Goal: Task Accomplishment & Management: Use online tool/utility

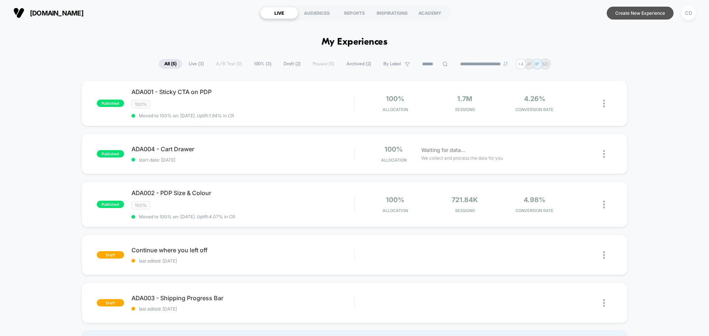
click at [638, 13] on button "Create New Experience" at bounding box center [640, 13] width 67 height 13
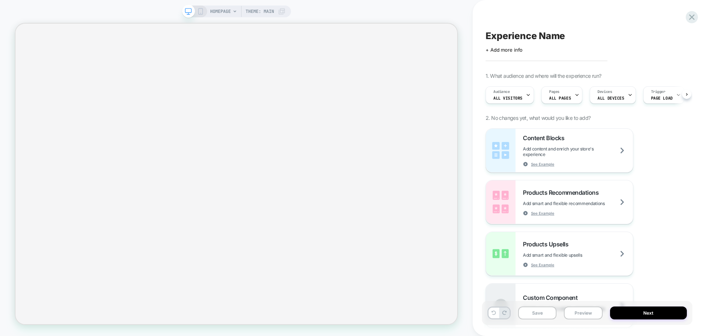
scroll to position [0, 0]
select select "**********"
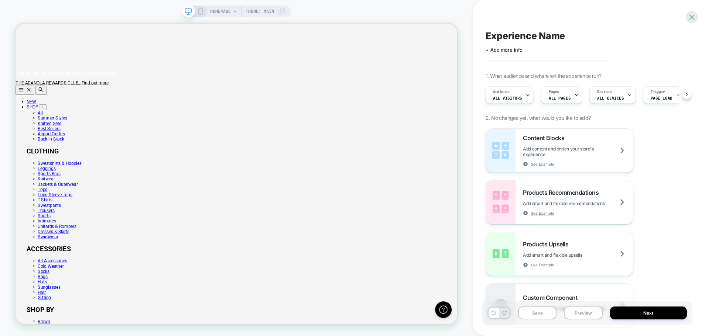
scroll to position [0, 589]
click at [544, 37] on span "Experience Name" at bounding box center [525, 35] width 79 height 11
click at [496, 34] on textarea at bounding box center [491, 35] width 10 height 11
paste textarea "**********"
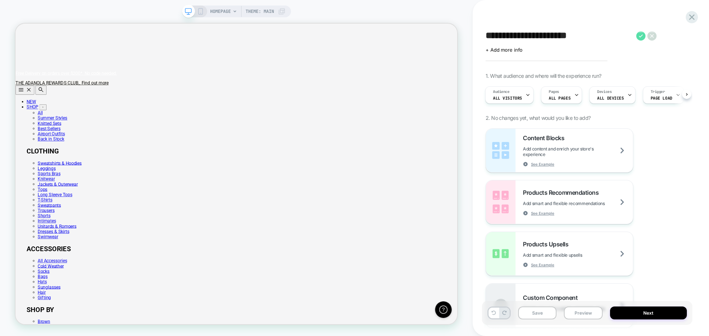
type textarea "**********"
click at [644, 34] on icon at bounding box center [640, 35] width 9 height 9
click at [519, 97] on span "All Visitors" at bounding box center [507, 98] width 29 height 5
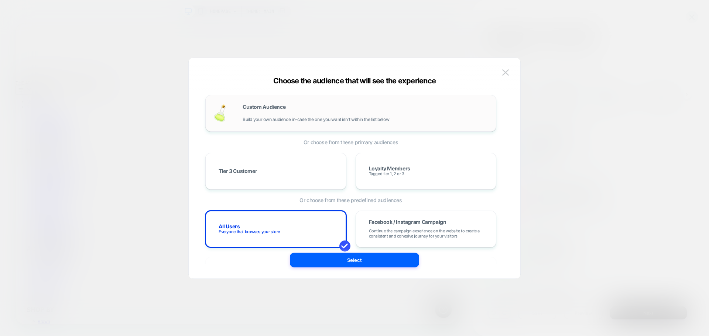
click at [294, 117] on span "Build your own audience in-case the one you want isn't within the list below" at bounding box center [316, 119] width 147 height 5
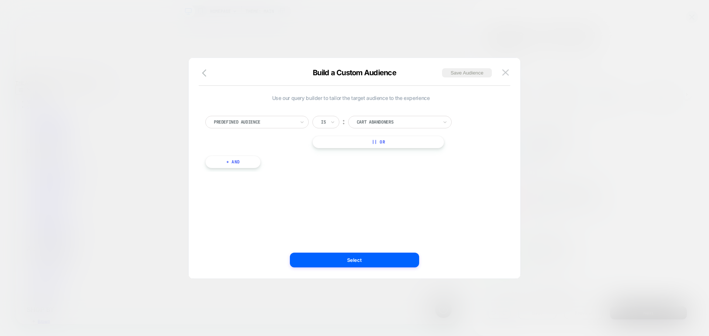
scroll to position [0, 0]
click at [291, 120] on div at bounding box center [254, 122] width 81 height 7
type input "*******"
click at [377, 124] on input at bounding box center [394, 122] width 92 height 13
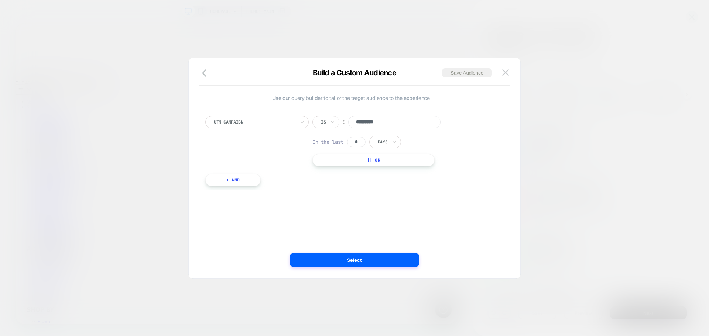
scroll to position [0, 0]
type input "*********"
click at [371, 257] on button "Select" at bounding box center [354, 260] width 129 height 15
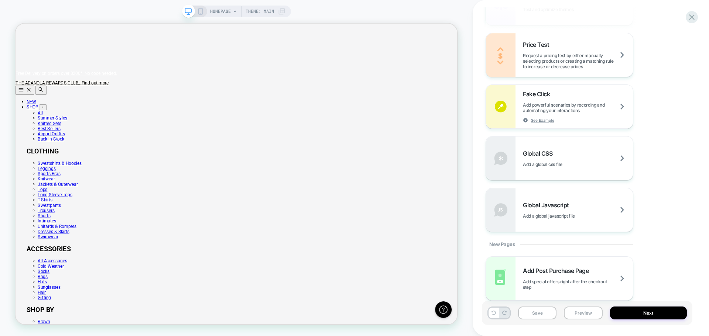
scroll to position [435, 0]
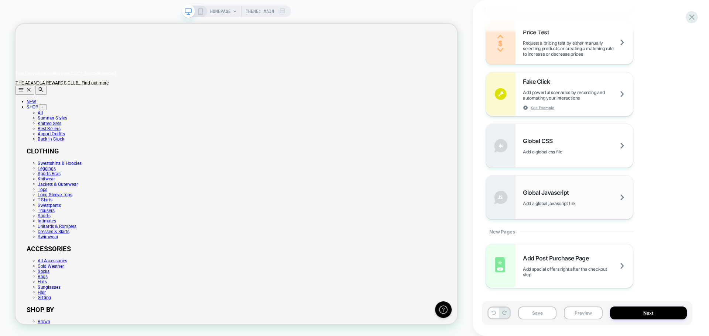
click at [593, 198] on div "Global Javascript Add a global javascript file" at bounding box center [578, 197] width 110 height 17
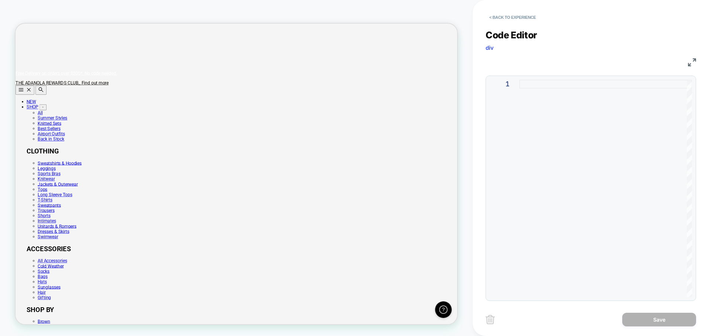
scroll to position [0, 0]
click at [555, 165] on div at bounding box center [605, 189] width 173 height 218
click at [584, 114] on div at bounding box center [605, 189] width 173 height 218
type textarea "**********"
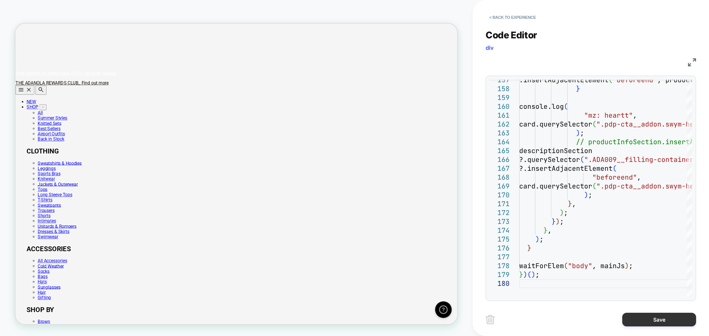
click at [643, 321] on button "Save" at bounding box center [659, 320] width 74 height 14
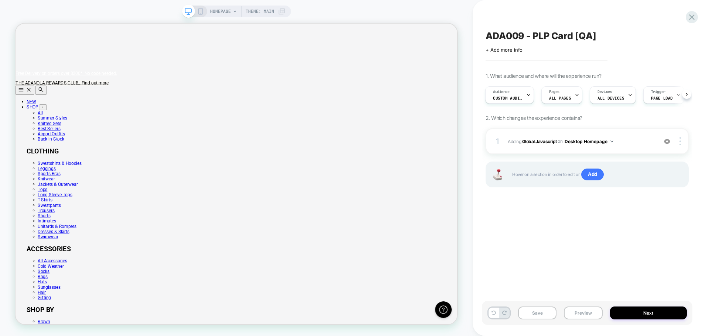
scroll to position [0, 129]
click at [599, 171] on span "Add" at bounding box center [592, 175] width 23 height 12
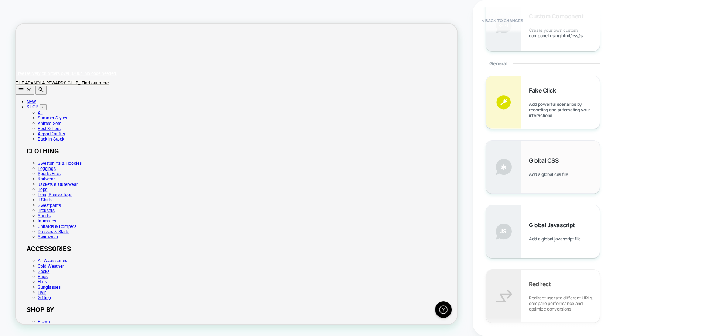
click at [541, 171] on div "Global CSS Add a global css file" at bounding box center [564, 167] width 71 height 20
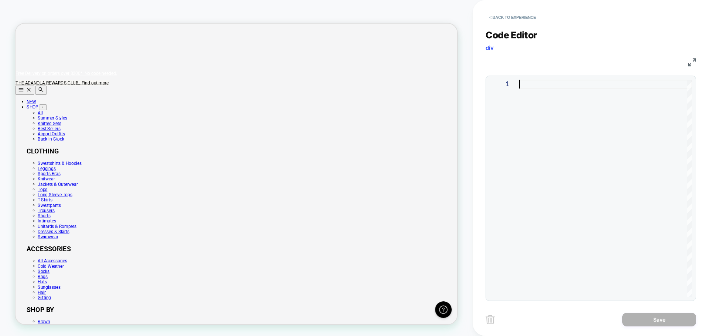
click at [569, 163] on div at bounding box center [605, 189] width 173 height 218
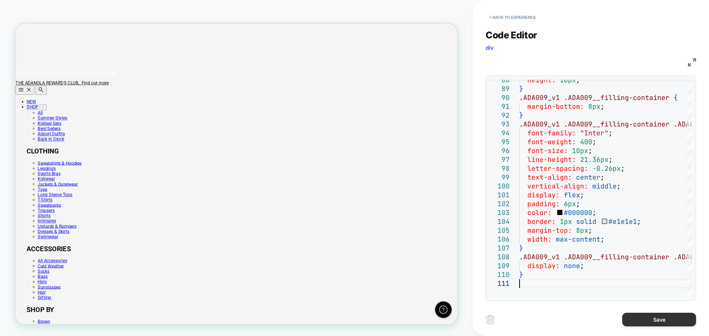
click at [661, 321] on button "Save" at bounding box center [659, 320] width 74 height 14
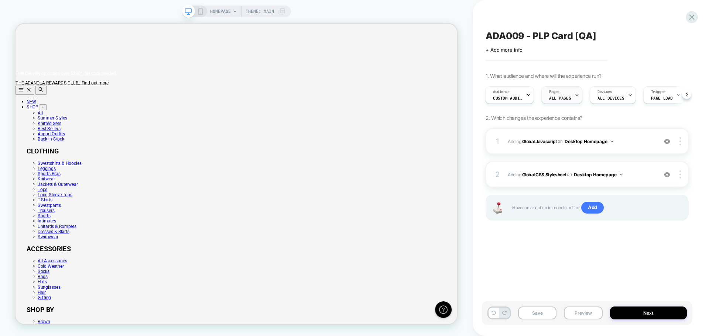
click at [575, 96] on icon at bounding box center [577, 95] width 5 height 5
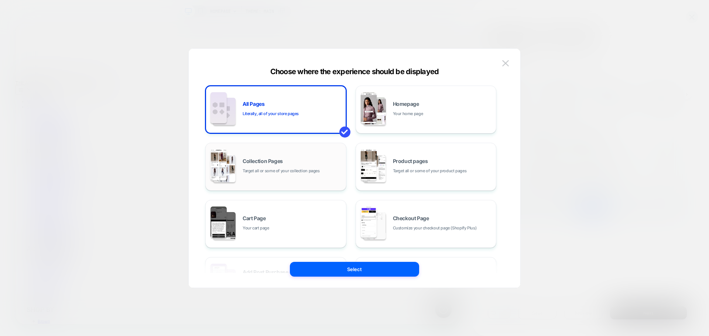
click at [293, 168] on span "Target all or some of your collection pages" at bounding box center [281, 171] width 77 height 7
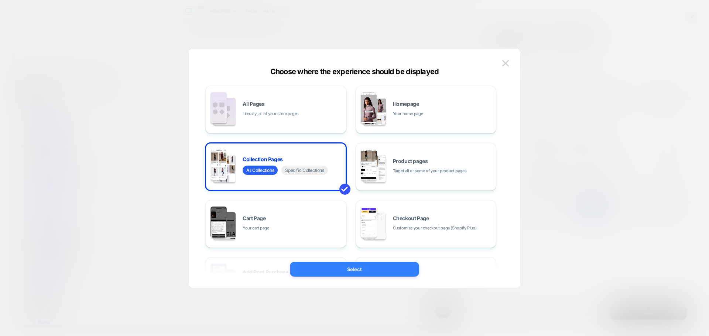
click at [333, 268] on button "Select" at bounding box center [354, 269] width 129 height 15
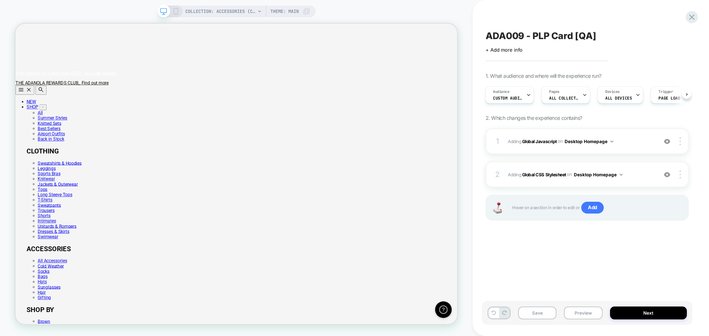
scroll to position [0, 1]
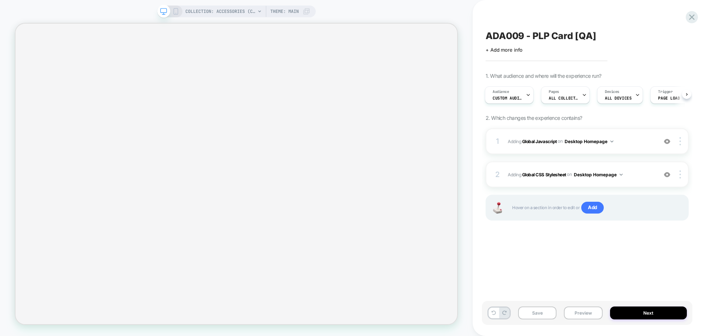
select select "**********"
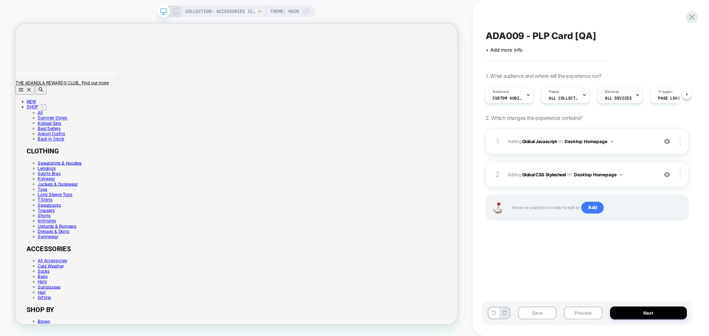
click at [633, 93] on div "Devices ALL DEVICES" at bounding box center [618, 95] width 41 height 17
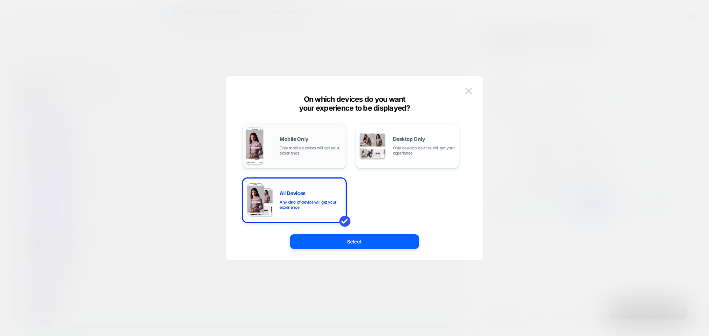
click at [299, 151] on span "Only mobile devices will get your experience" at bounding box center [311, 151] width 63 height 10
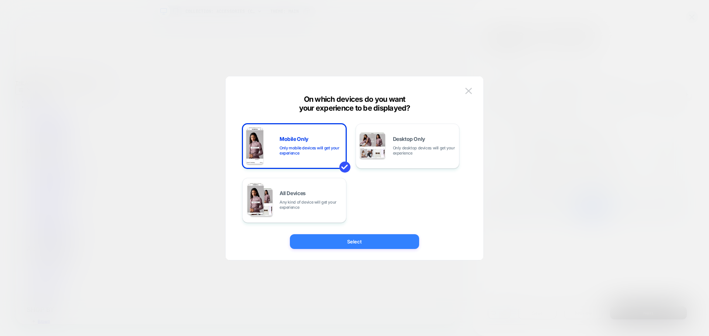
click at [378, 237] on button "Select" at bounding box center [354, 242] width 129 height 15
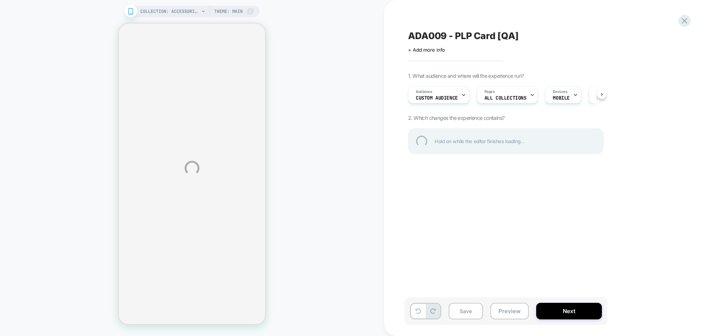
select select "**********"
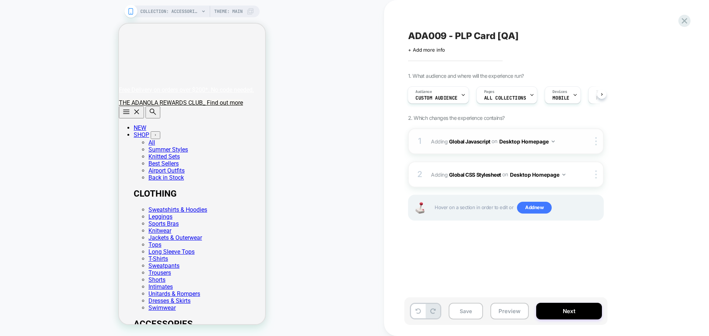
click at [549, 143] on button "Desktop Homepage" at bounding box center [526, 141] width 55 height 11
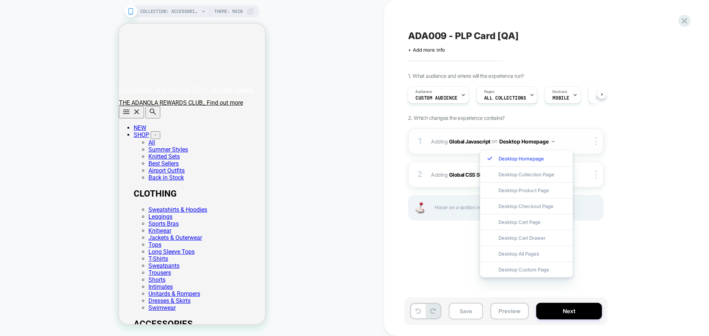
click at [597, 137] on div "1 Adding Global Javascript on Desktop Homepage Copy to Mobile Target All Device…" at bounding box center [506, 142] width 196 height 26
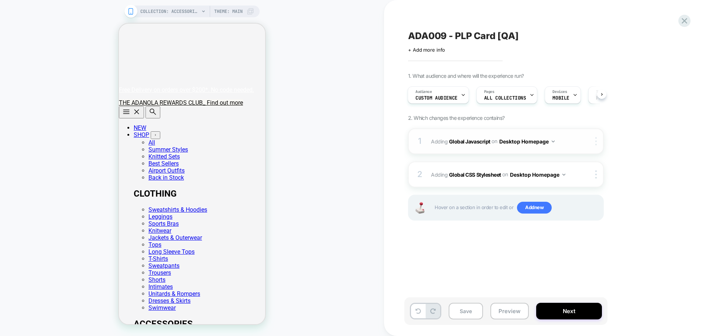
click at [592, 143] on div at bounding box center [597, 141] width 12 height 8
click at [603, 159] on div "Copy to Mobile" at bounding box center [597, 160] width 66 height 20
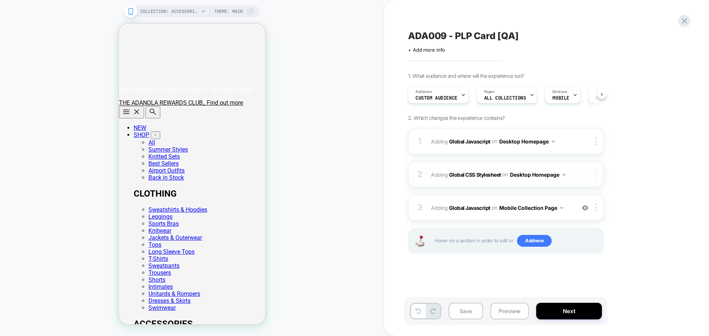
click at [597, 172] on img at bounding box center [595, 175] width 1 height 8
click at [597, 196] on div "Copy to Mobile" at bounding box center [597, 193] width 66 height 20
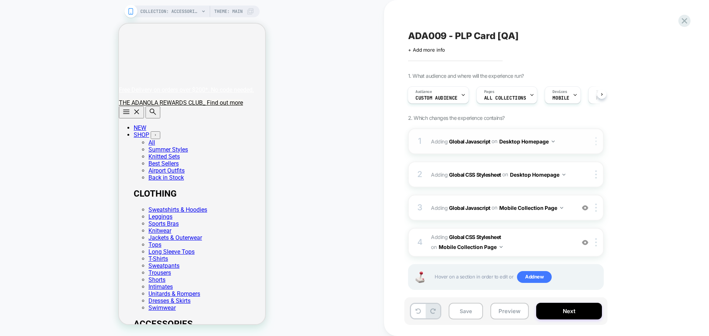
click at [597, 141] on div at bounding box center [597, 141] width 12 height 8
click at [594, 198] on div "Delete" at bounding box center [597, 201] width 66 height 20
click at [585, 228] on div "4 Adding Global CSS Stylesheet on Mobile Collection Page Add Before Add After C…" at bounding box center [506, 242] width 196 height 29
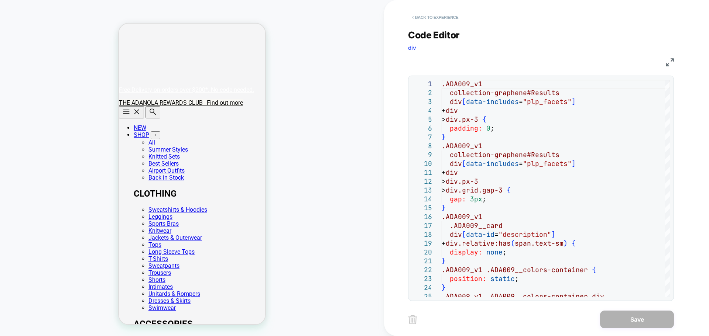
click at [441, 18] on button "< Back to experience" at bounding box center [435, 17] width 54 height 12
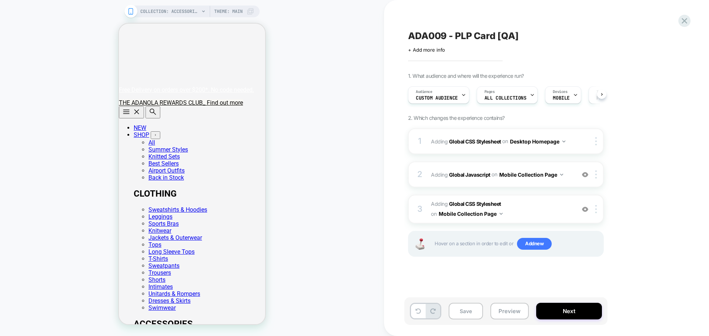
scroll to position [0, 0]
click at [595, 143] on div at bounding box center [597, 141] width 12 height 8
click at [574, 198] on div "Delete" at bounding box center [597, 201] width 66 height 20
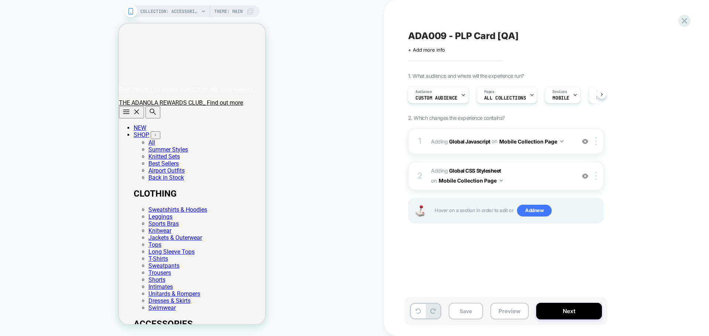
click at [641, 192] on div "1. What audience and where will the experience run? Audience Custom Audience Pa…" at bounding box center [543, 158] width 270 height 170
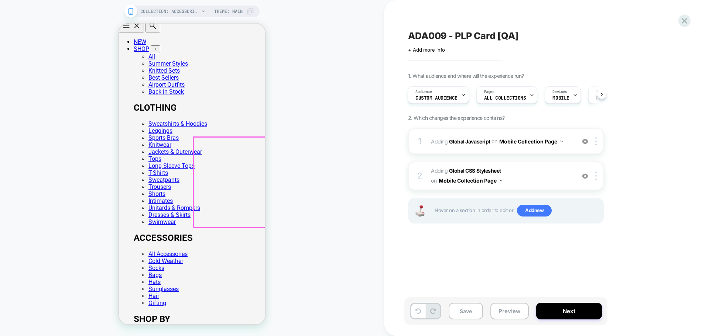
scroll to position [172, 0]
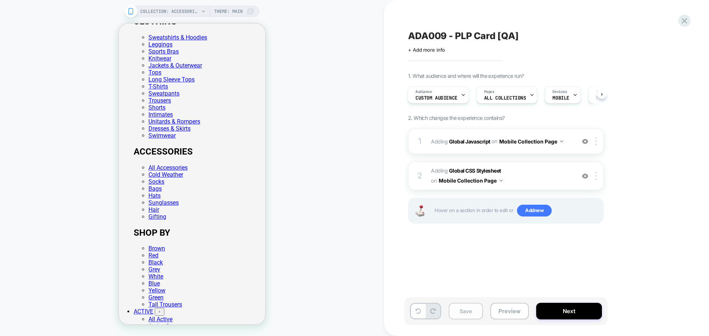
click at [460, 314] on button "Save" at bounding box center [466, 311] width 34 height 17
click at [449, 95] on div "Audience Custom Audience" at bounding box center [436, 95] width 57 height 17
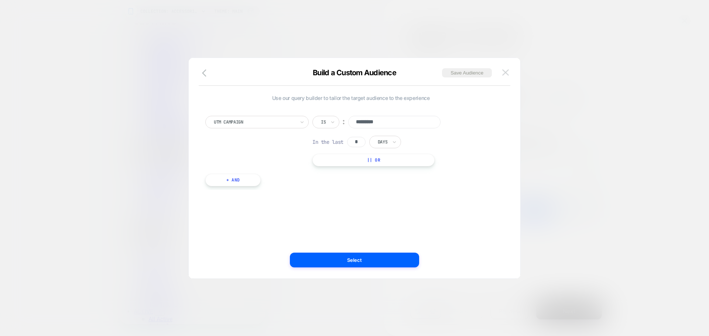
click at [504, 73] on img at bounding box center [505, 72] width 7 height 6
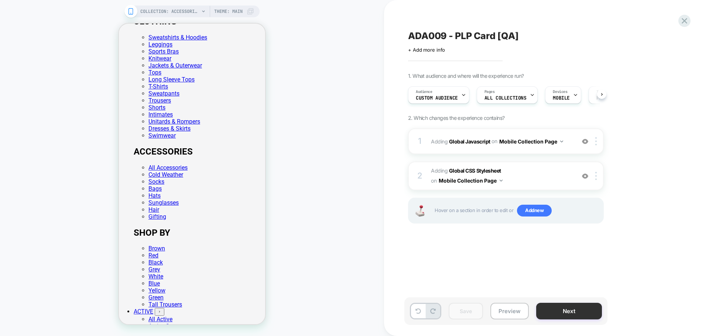
click at [566, 314] on button "Next" at bounding box center [569, 311] width 66 height 17
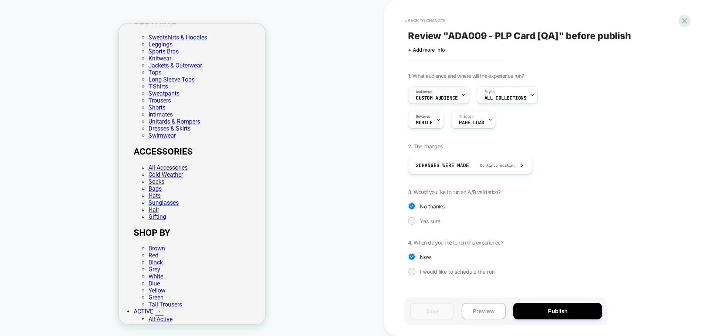
click at [456, 98] on span "Custom Audience" at bounding box center [437, 98] width 42 height 5
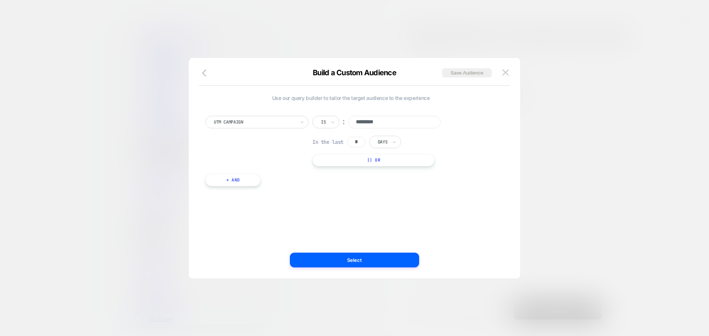
click at [599, 221] on div at bounding box center [354, 168] width 709 height 336
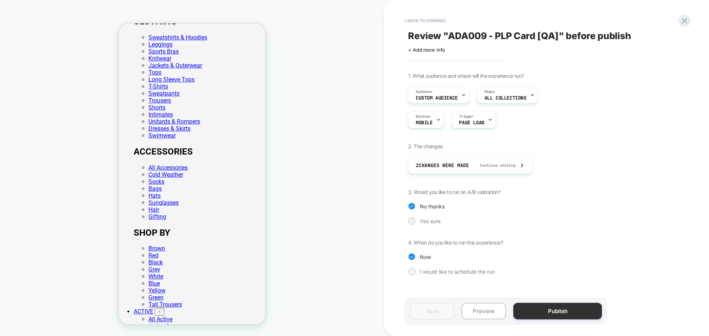
click at [554, 308] on button "Publish" at bounding box center [557, 311] width 89 height 17
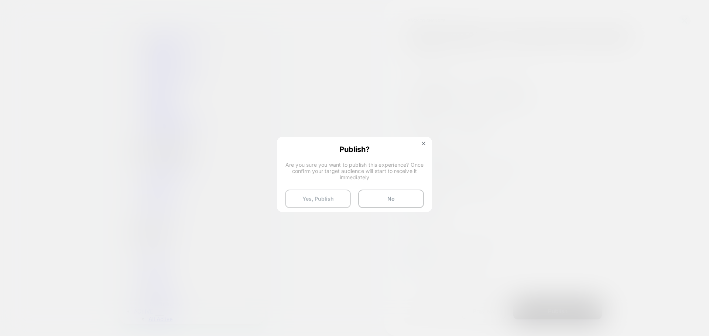
click at [320, 193] on button "Yes, Publish" at bounding box center [318, 199] width 66 height 18
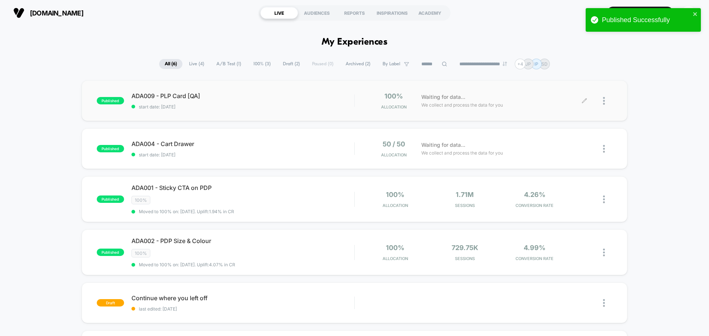
click at [581, 103] on div "Waiting for data... We collect and process the data for you" at bounding box center [501, 100] width 167 height 17
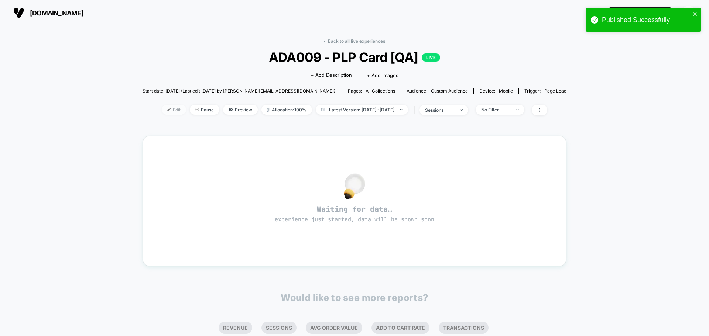
click at [162, 109] on span "Edit" at bounding box center [174, 110] width 24 height 10
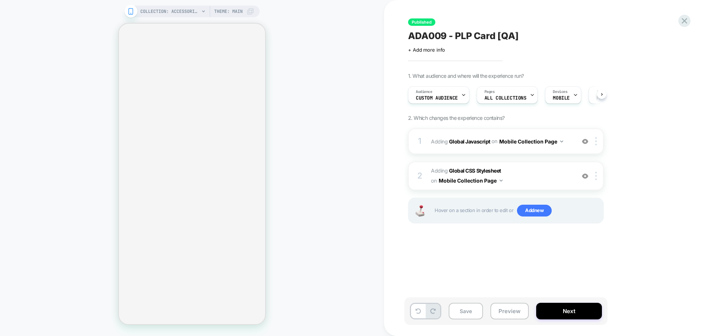
scroll to position [0, 0]
click at [432, 102] on div "Audience Custom Audience" at bounding box center [436, 95] width 57 height 17
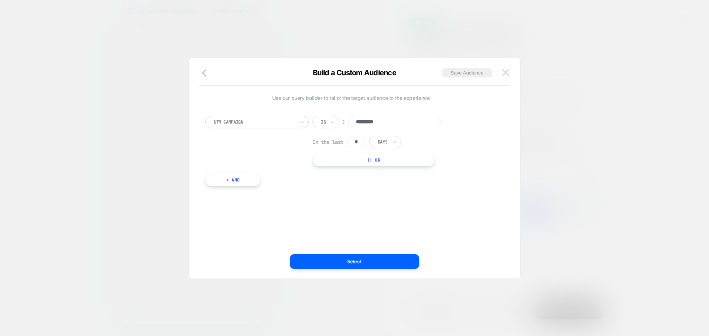
select select "**********"
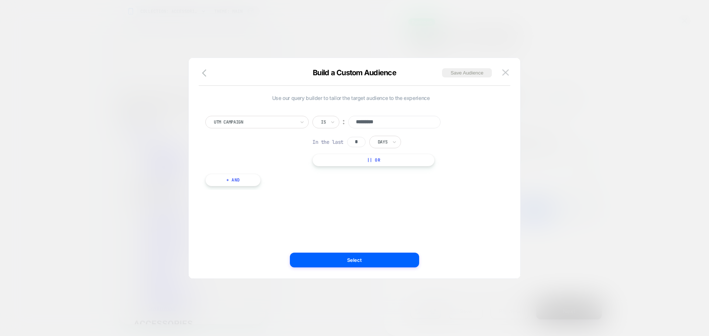
scroll to position [0, 0]
click at [367, 262] on button "Select" at bounding box center [354, 260] width 129 height 15
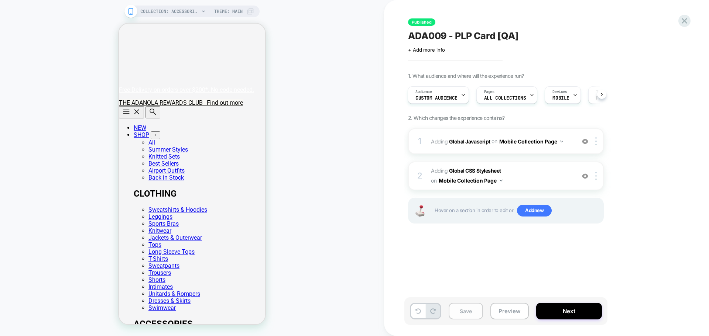
click at [466, 311] on button "Save" at bounding box center [466, 311] width 34 height 17
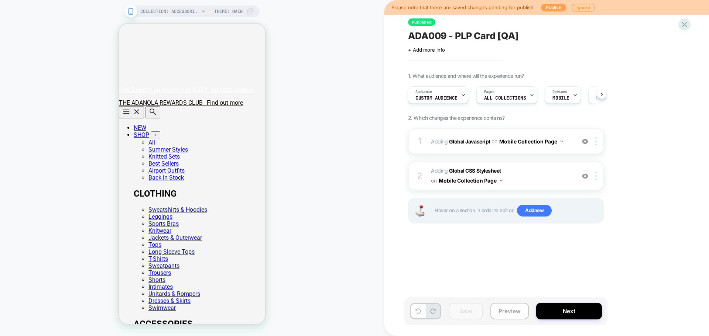
click at [553, 6] on button "Publish" at bounding box center [553, 8] width 25 height 8
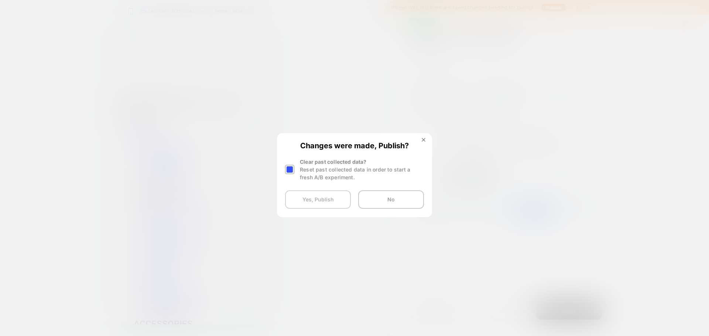
click at [308, 197] on button "Yes, Publish" at bounding box center [318, 200] width 66 height 18
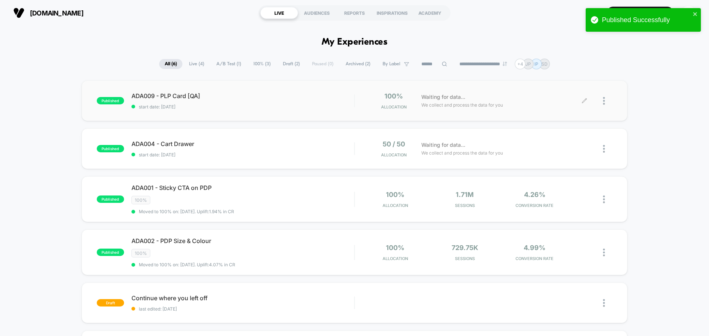
click at [585, 100] on icon at bounding box center [585, 101] width 6 height 6
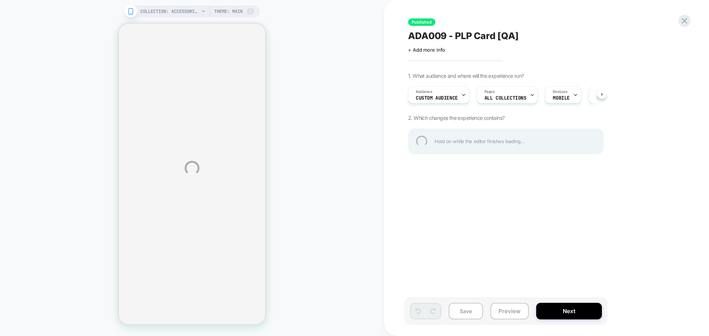
select select "**********"
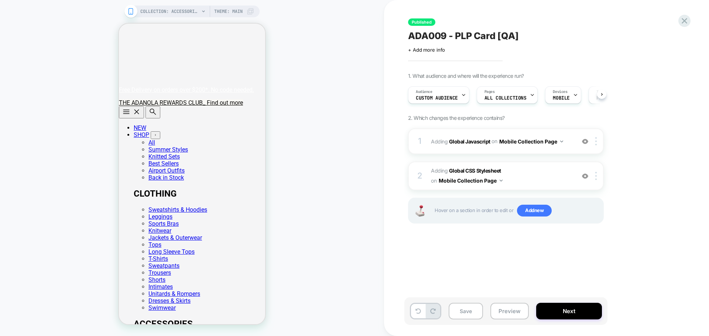
scroll to position [0, 0]
click at [444, 98] on span "Custom Audience" at bounding box center [436, 98] width 42 height 5
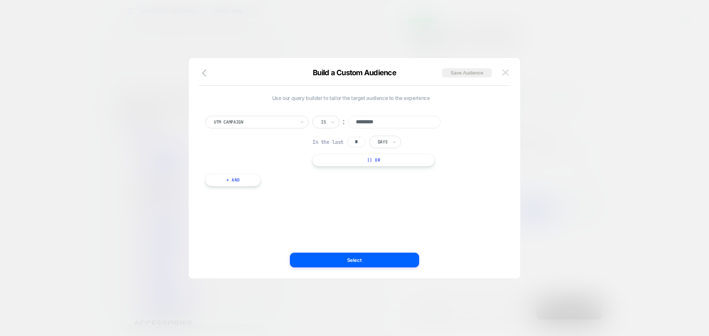
click at [507, 72] on img at bounding box center [505, 72] width 7 height 6
